Goal: Information Seeking & Learning: Compare options

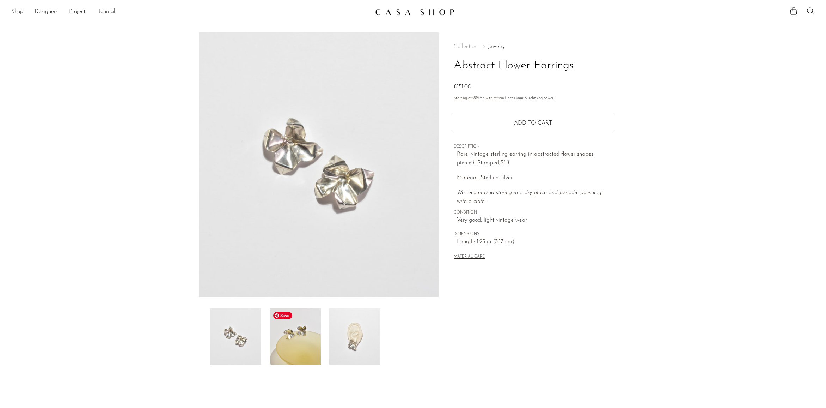
click at [284, 330] on img at bounding box center [295, 336] width 51 height 56
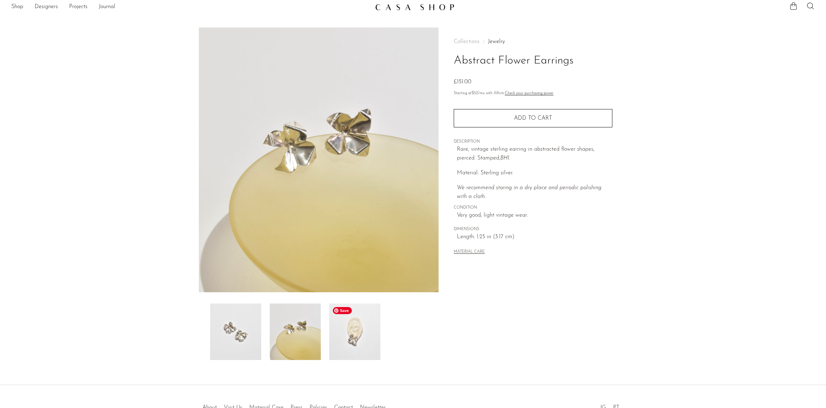
click at [357, 340] on img at bounding box center [354, 331] width 51 height 56
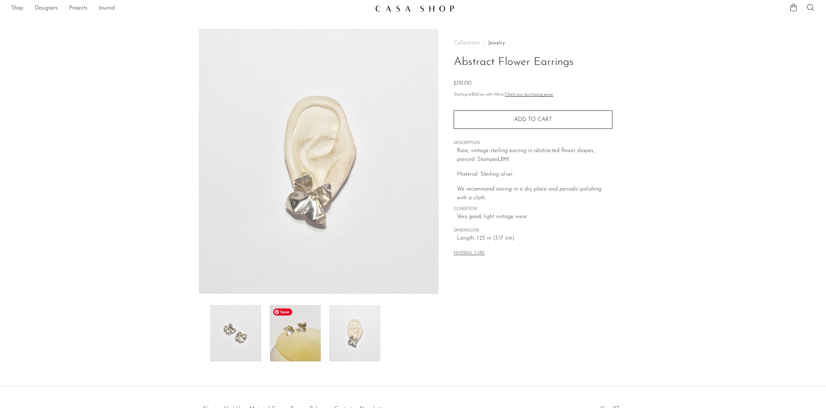
click at [296, 322] on img at bounding box center [295, 333] width 51 height 56
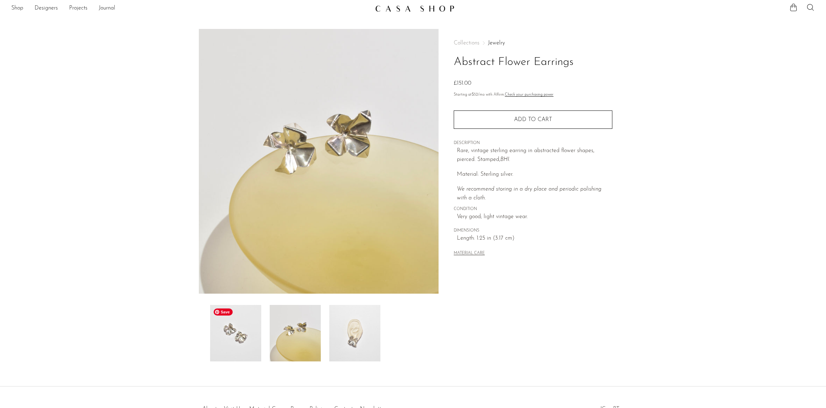
click at [223, 330] on img at bounding box center [235, 333] width 51 height 56
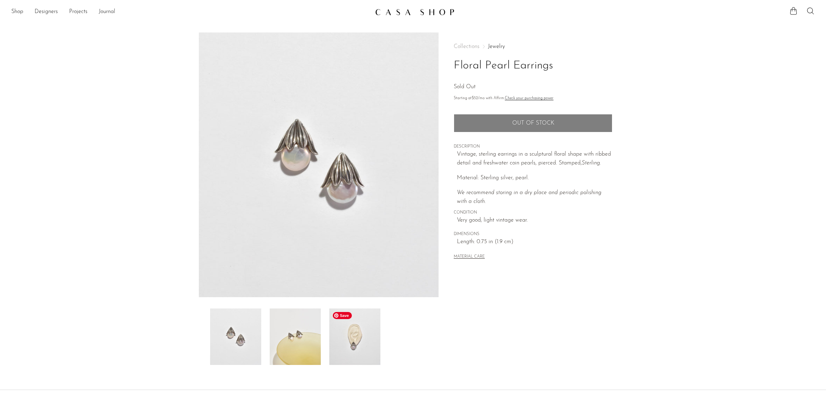
click at [345, 349] on img at bounding box center [354, 336] width 51 height 56
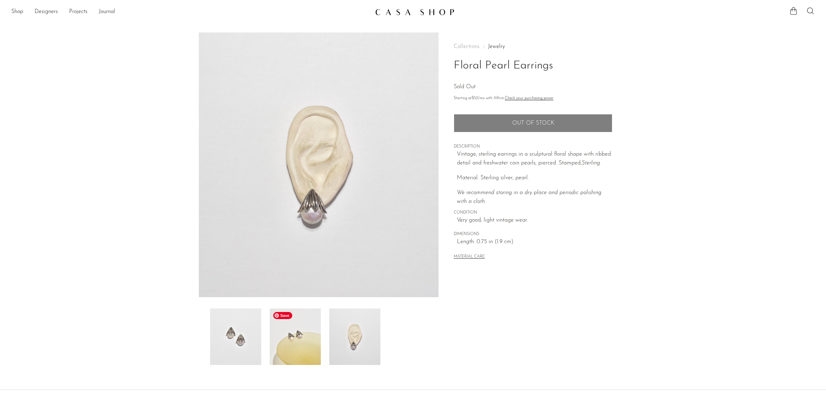
click at [292, 335] on img at bounding box center [295, 336] width 51 height 56
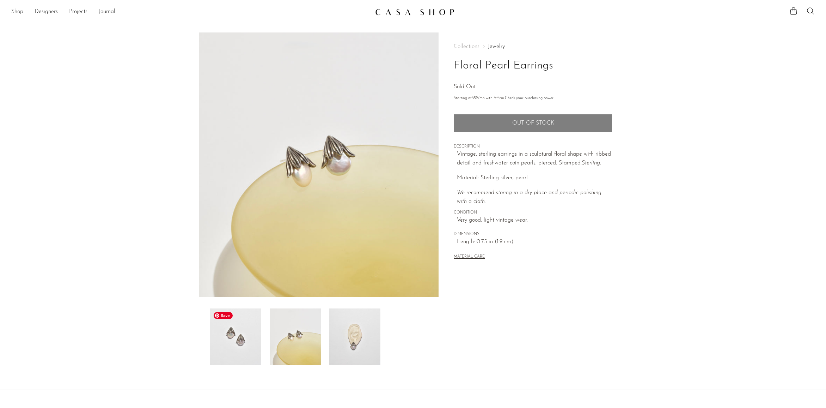
click at [250, 340] on img at bounding box center [235, 336] width 51 height 56
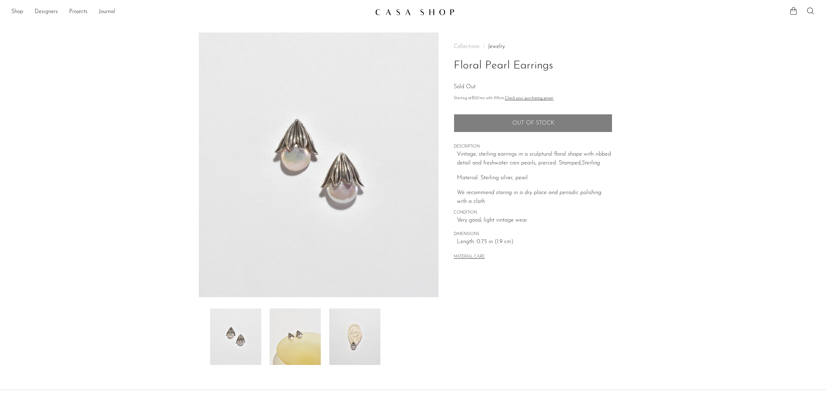
click at [499, 47] on link "Jewelry" at bounding box center [496, 47] width 17 height 6
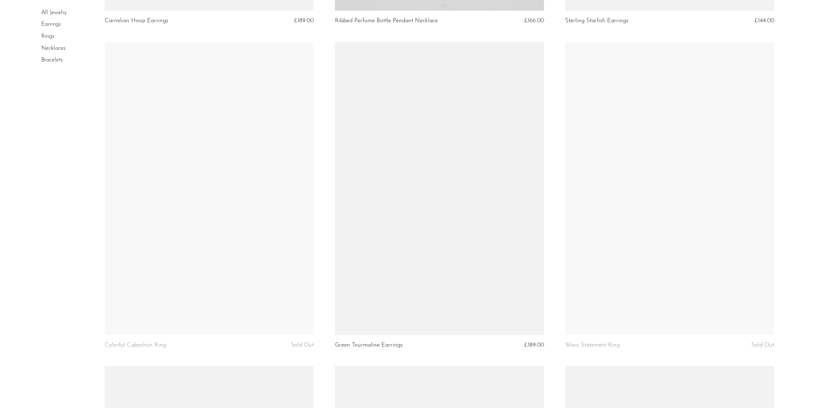
scroll to position [2945, 0]
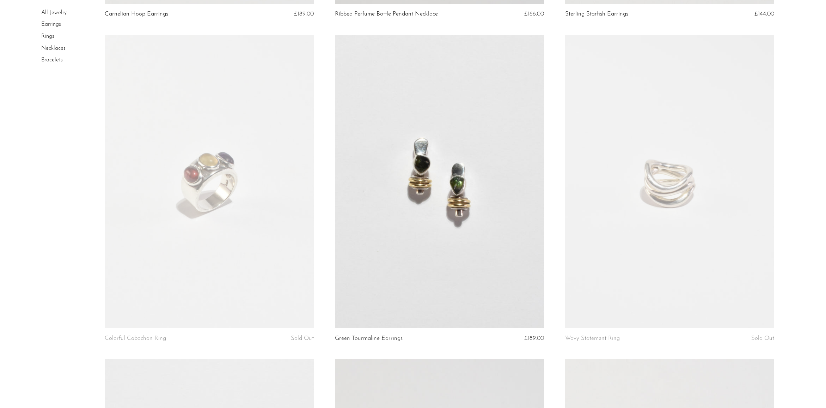
click at [496, 177] on link at bounding box center [439, 181] width 209 height 293
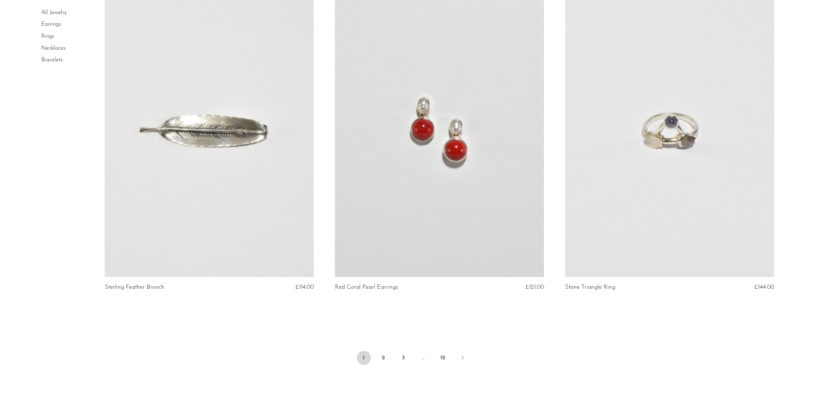
scroll to position [3699, 0]
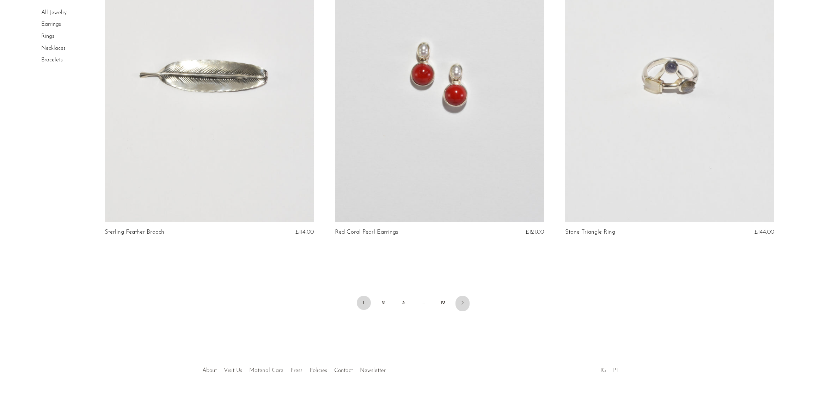
click at [460, 299] on link "Next" at bounding box center [463, 304] width 14 height 16
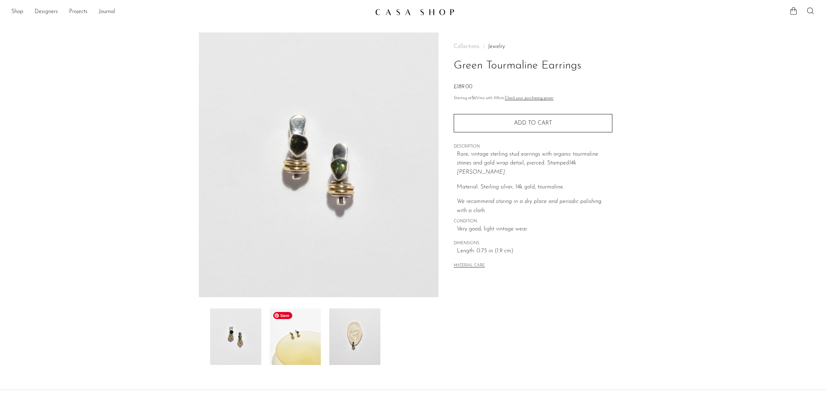
drag, startPoint x: 290, startPoint y: 323, endPoint x: 280, endPoint y: 321, distance: 9.8
click at [290, 323] on img at bounding box center [295, 336] width 51 height 56
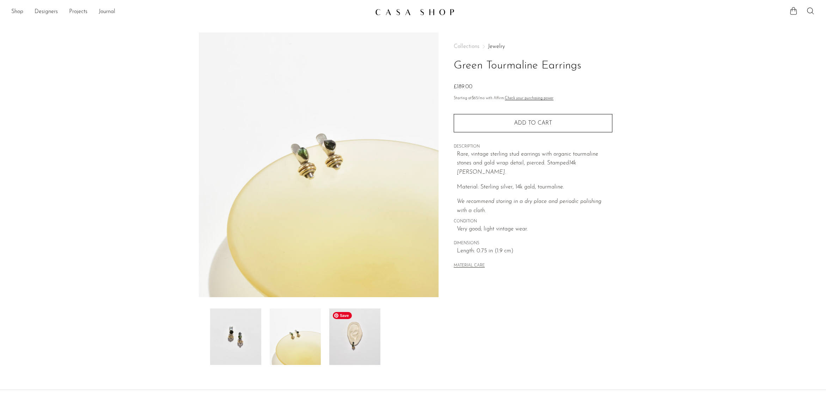
click at [330, 345] on img at bounding box center [354, 336] width 51 height 56
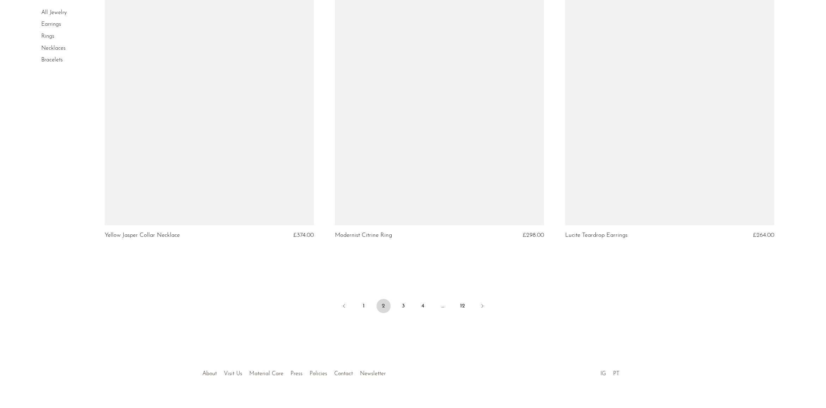
scroll to position [3697, 0]
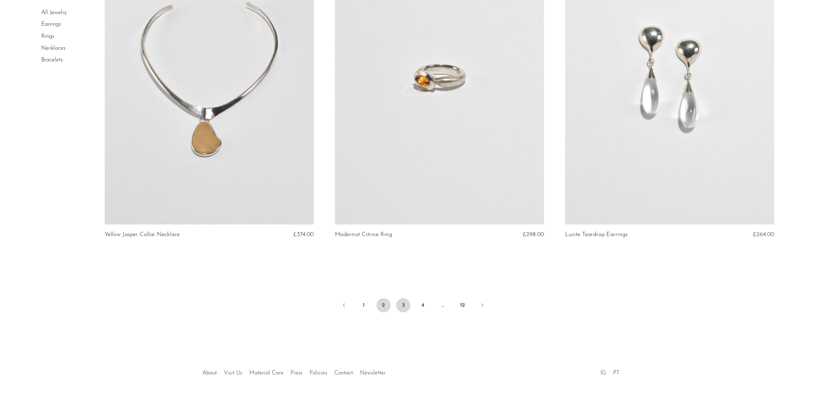
click at [401, 309] on link "3" at bounding box center [403, 305] width 14 height 14
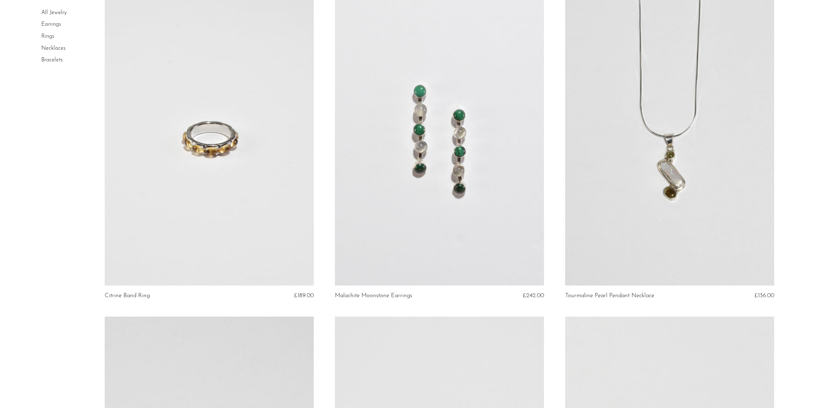
scroll to position [73, 0]
click at [425, 145] on link at bounding box center [439, 138] width 209 height 293
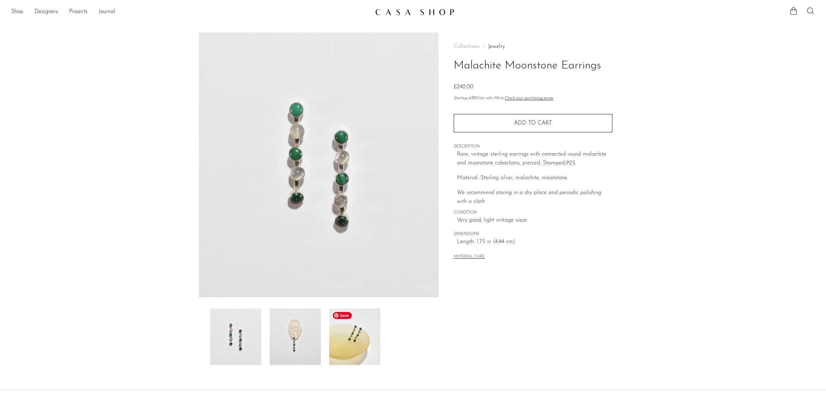
click at [355, 340] on img at bounding box center [354, 336] width 51 height 56
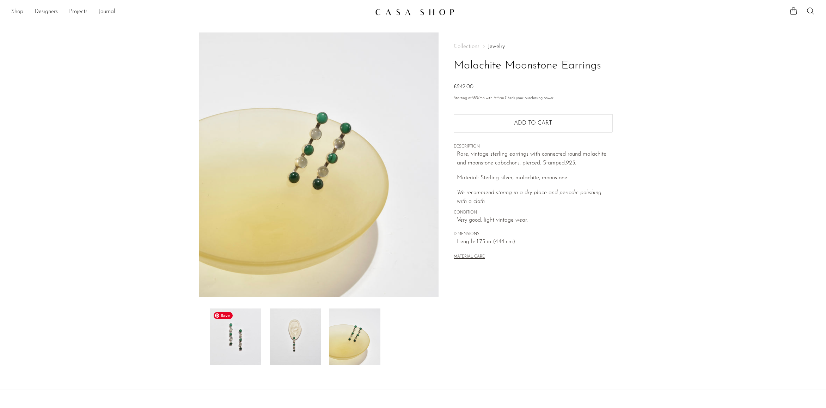
click at [301, 347] on img at bounding box center [295, 336] width 51 height 56
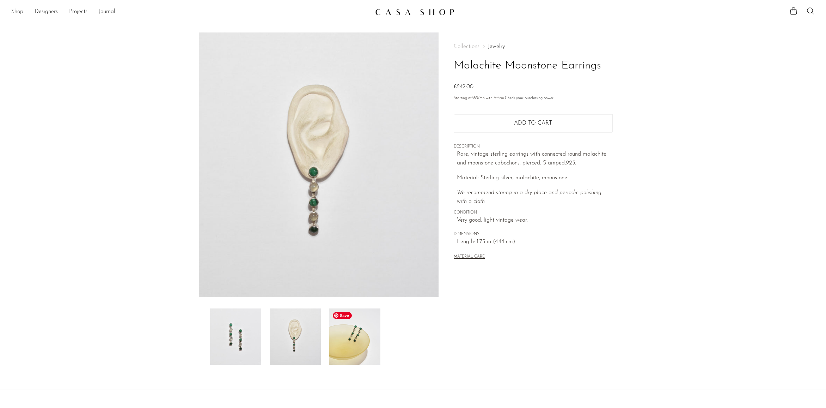
click at [360, 344] on img at bounding box center [354, 336] width 51 height 56
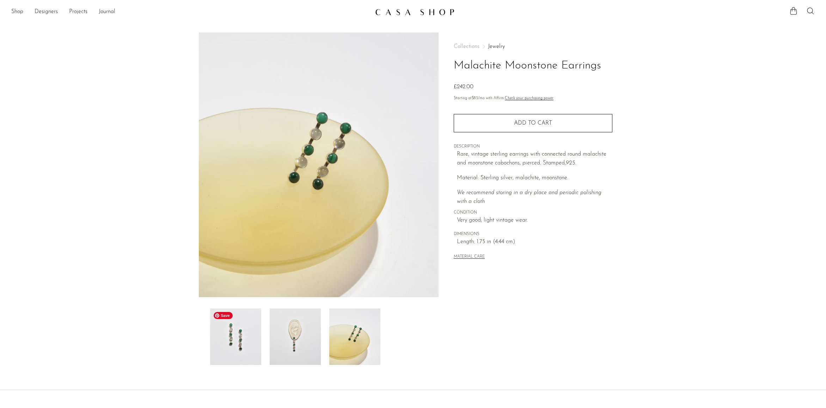
click at [247, 344] on img at bounding box center [235, 336] width 51 height 56
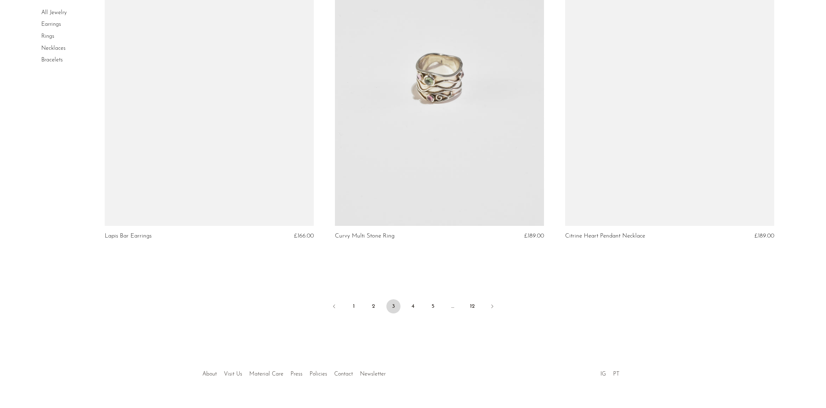
scroll to position [3732, 0]
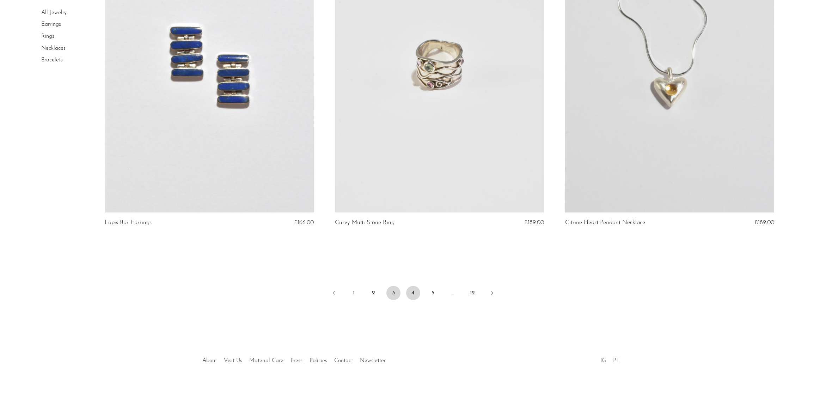
click at [415, 297] on link "4" at bounding box center [413, 293] width 14 height 14
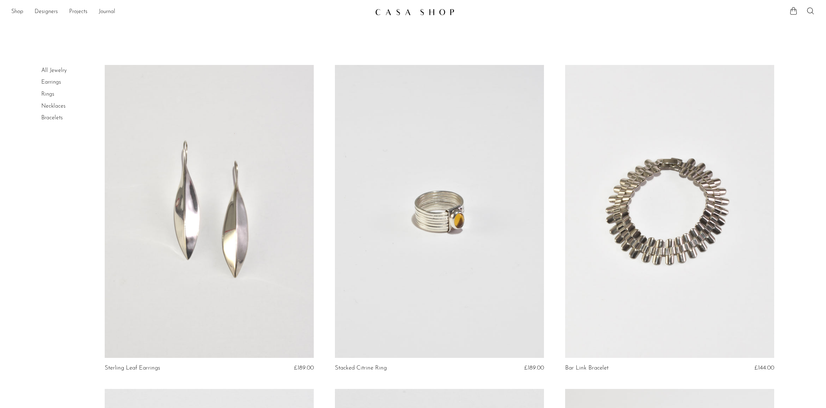
click at [415, 297] on link at bounding box center [439, 211] width 209 height 293
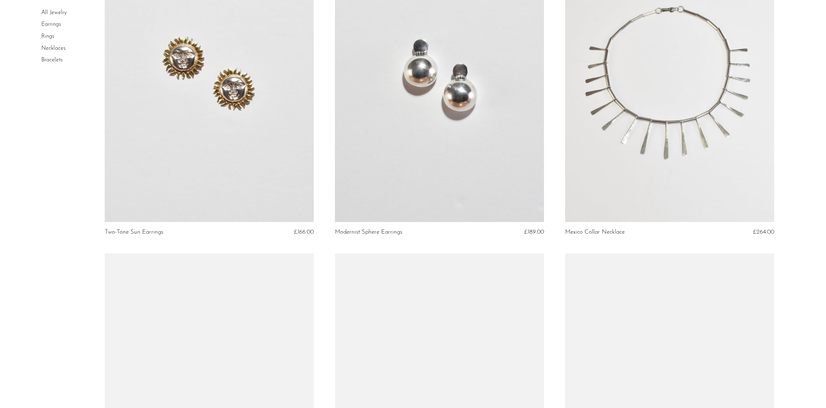
scroll to position [471, 0]
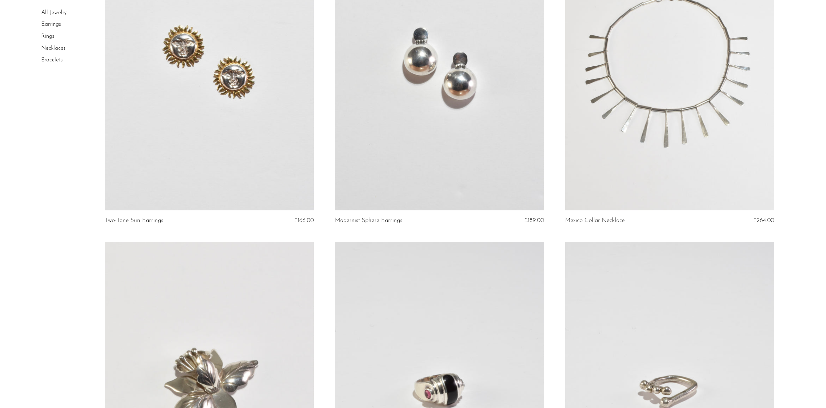
click at [462, 84] on link at bounding box center [439, 63] width 209 height 293
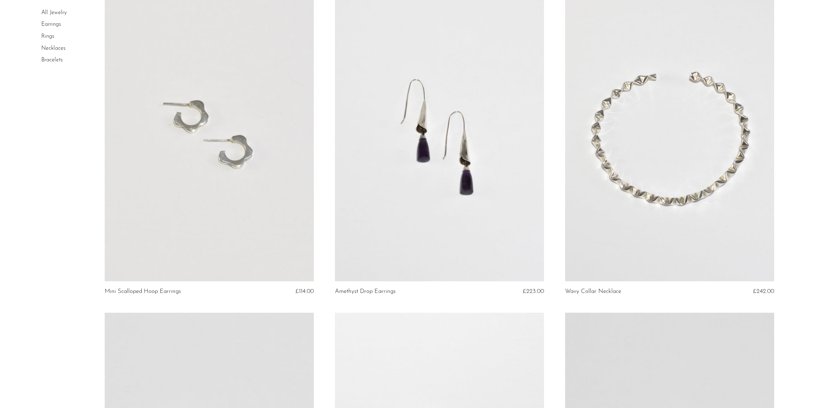
scroll to position [1353, 0]
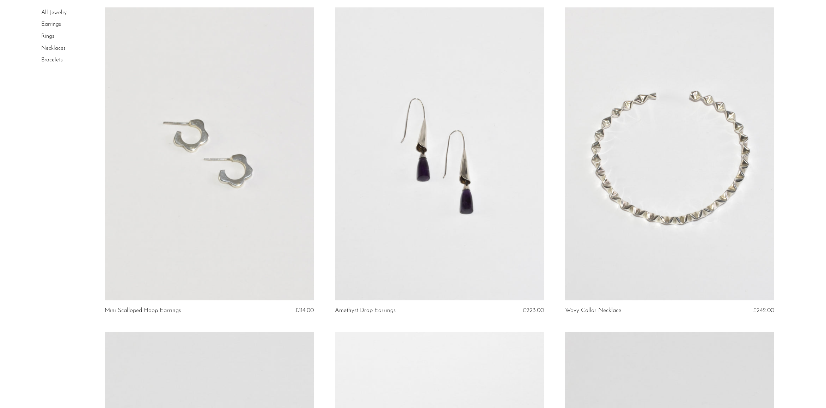
click at [180, 165] on link at bounding box center [209, 153] width 209 height 293
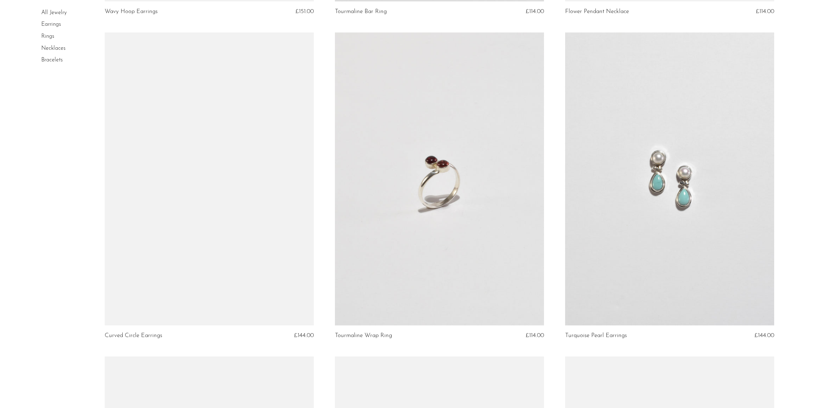
scroll to position [3257, 0]
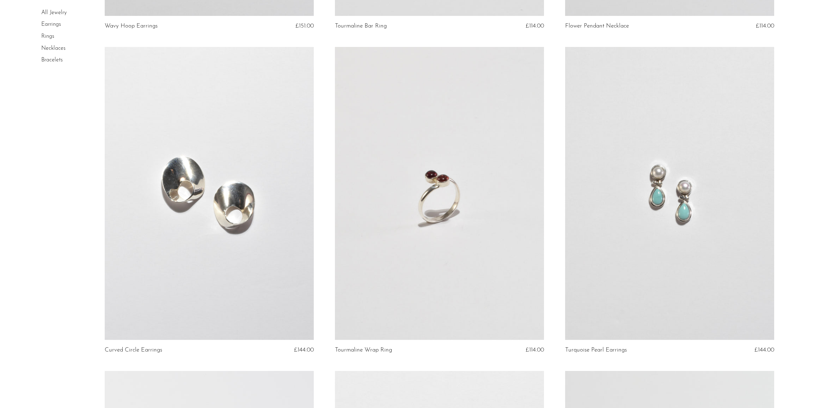
click at [226, 213] on link at bounding box center [209, 193] width 209 height 293
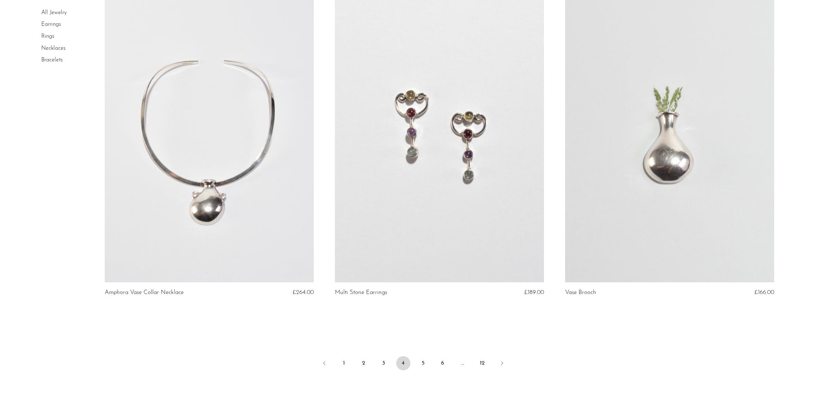
scroll to position [3652, 0]
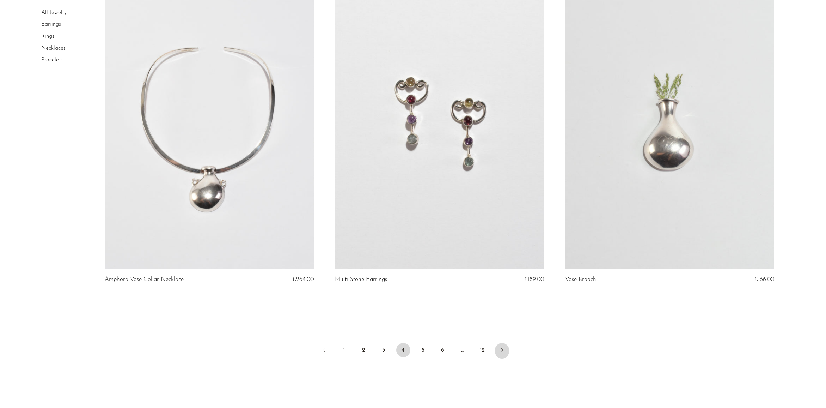
click at [501, 346] on link "Next" at bounding box center [502, 351] width 14 height 16
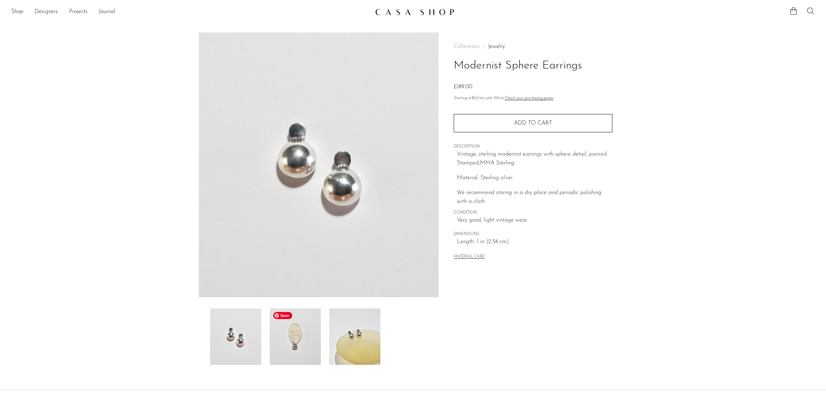
scroll to position [1, 0]
click at [293, 352] on img at bounding box center [295, 336] width 51 height 56
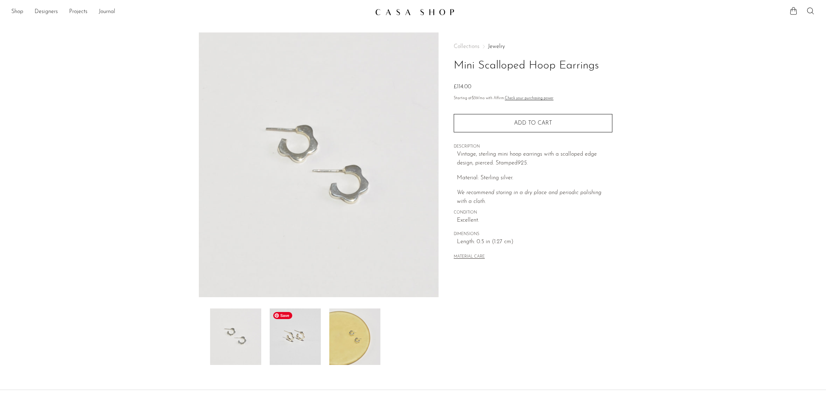
click at [284, 327] on img at bounding box center [295, 336] width 51 height 56
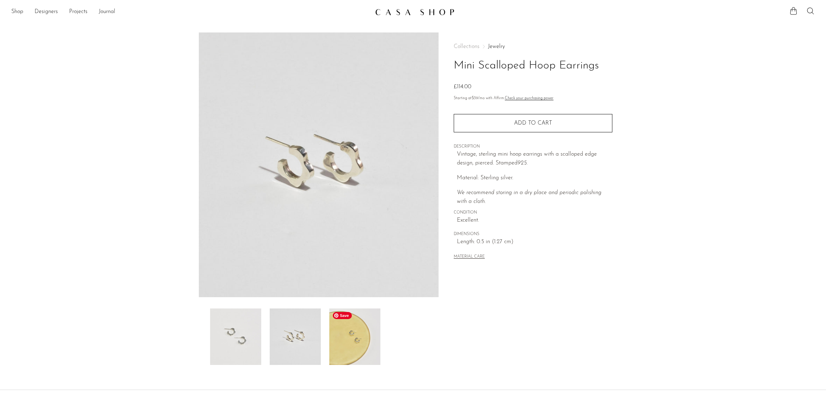
click at [341, 336] on img at bounding box center [354, 336] width 51 height 56
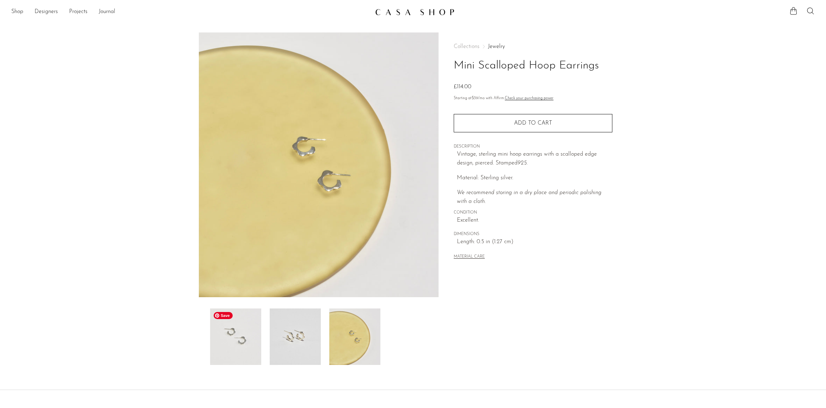
click at [244, 345] on img at bounding box center [235, 336] width 51 height 56
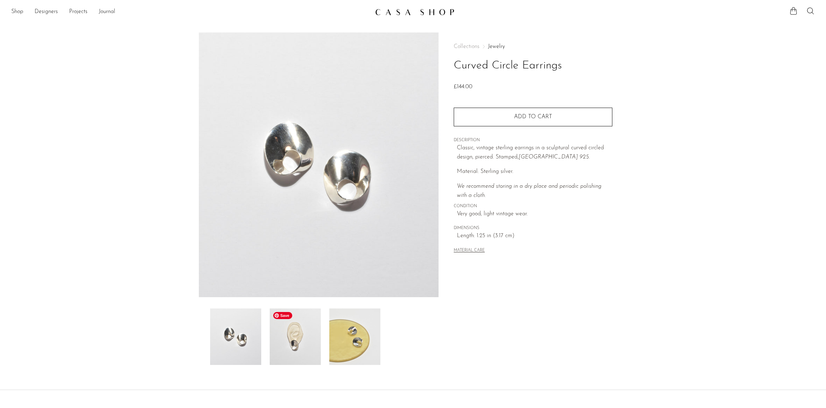
click at [301, 321] on img at bounding box center [295, 336] width 51 height 56
